Goal: Obtain resource: Obtain resource

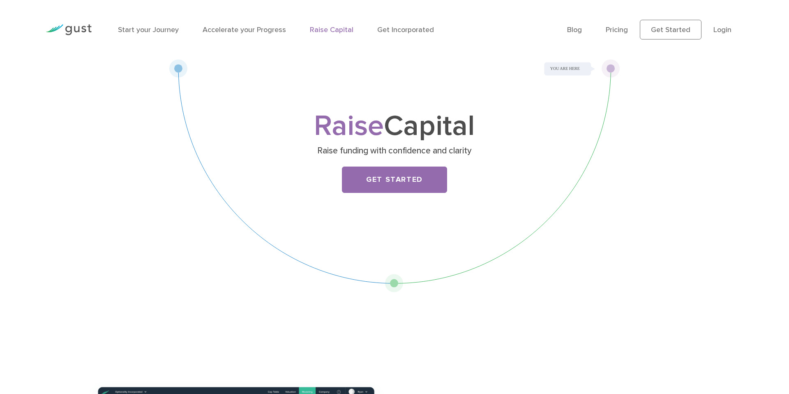
click at [375, 193] on div "Raise Capital Raise funding with confidence and clarity Get Started" at bounding box center [394, 158] width 325 height 90
click at [390, 185] on link "Get Started" at bounding box center [394, 179] width 105 height 26
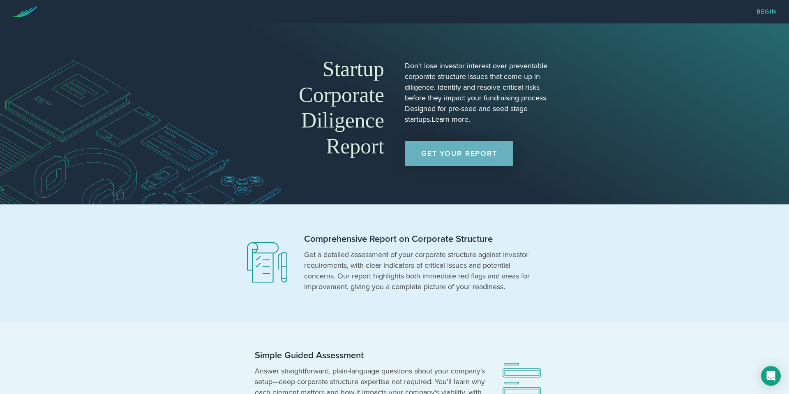
click at [458, 144] on link "Get Your Report" at bounding box center [459, 153] width 108 height 25
